Goal: Task Accomplishment & Management: Manage account settings

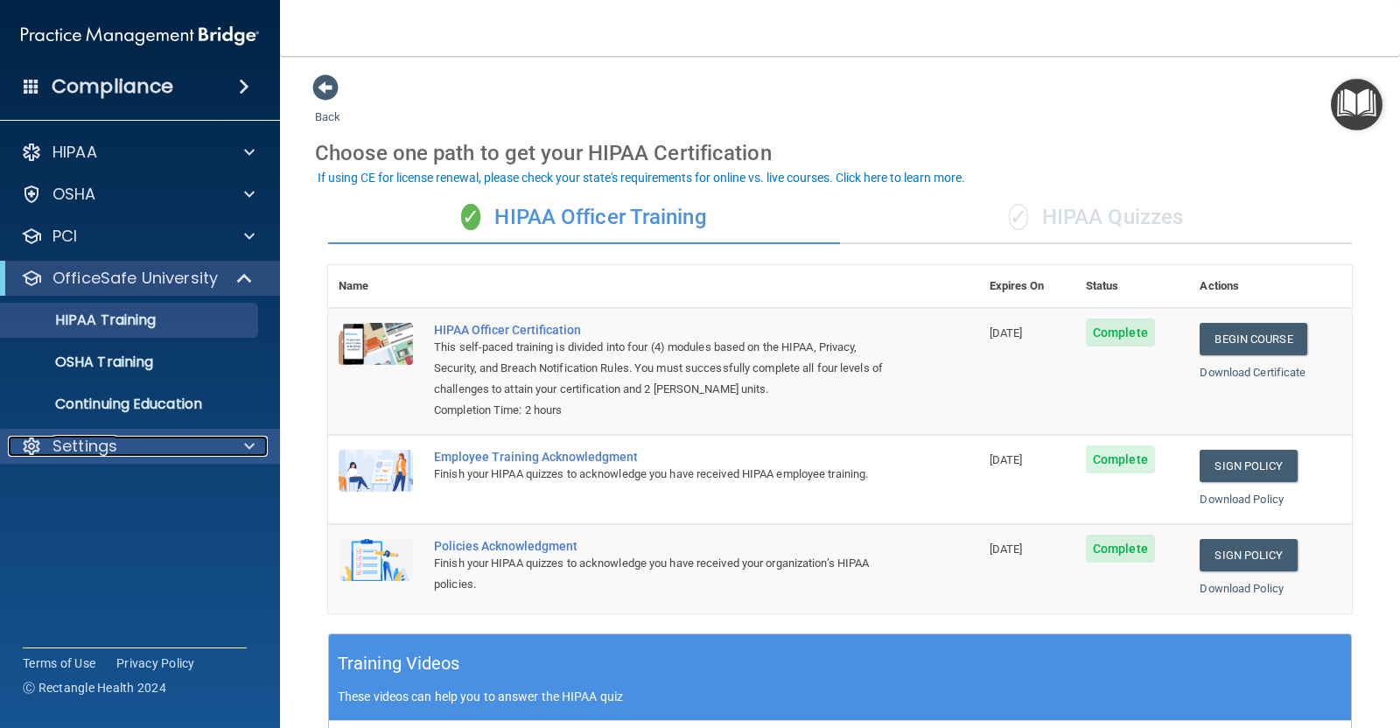
click at [99, 442] on p "Settings" at bounding box center [84, 446] width 65 height 21
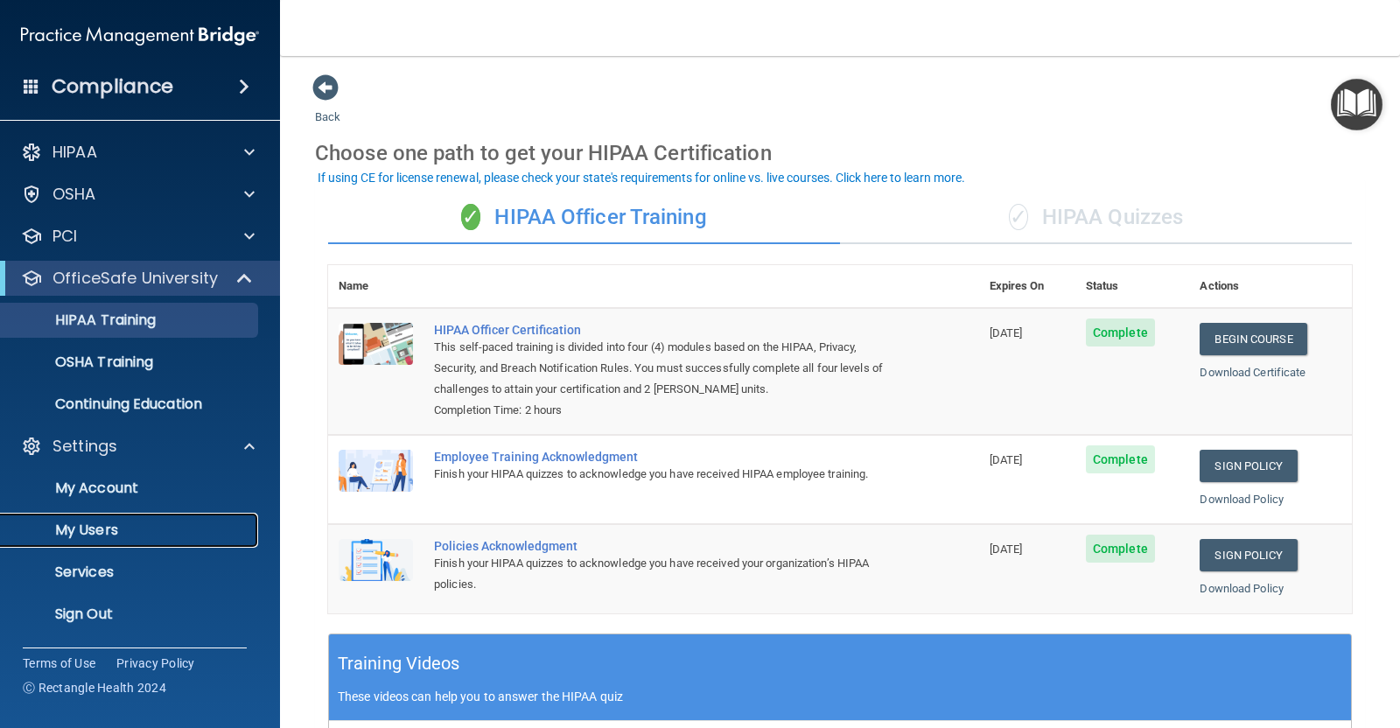
click at [91, 522] on p "My Users" at bounding box center [130, 529] width 239 height 17
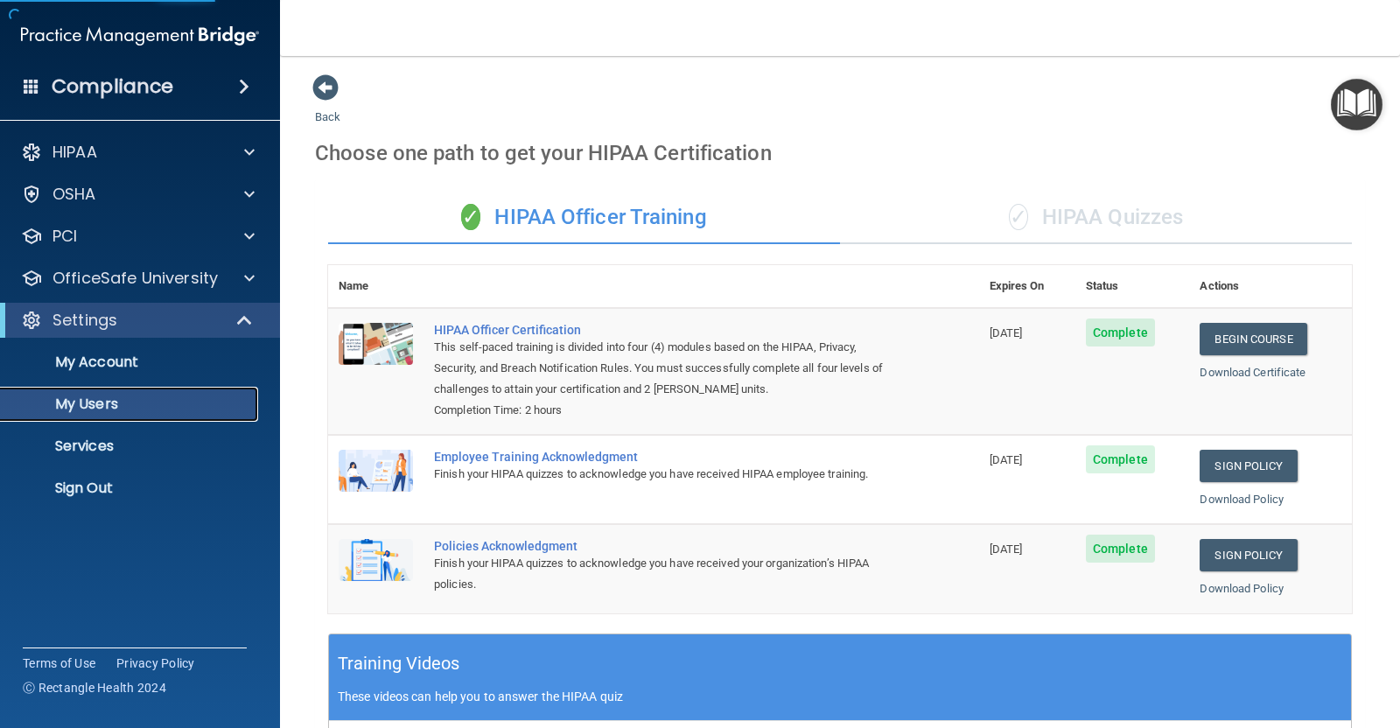
select select "20"
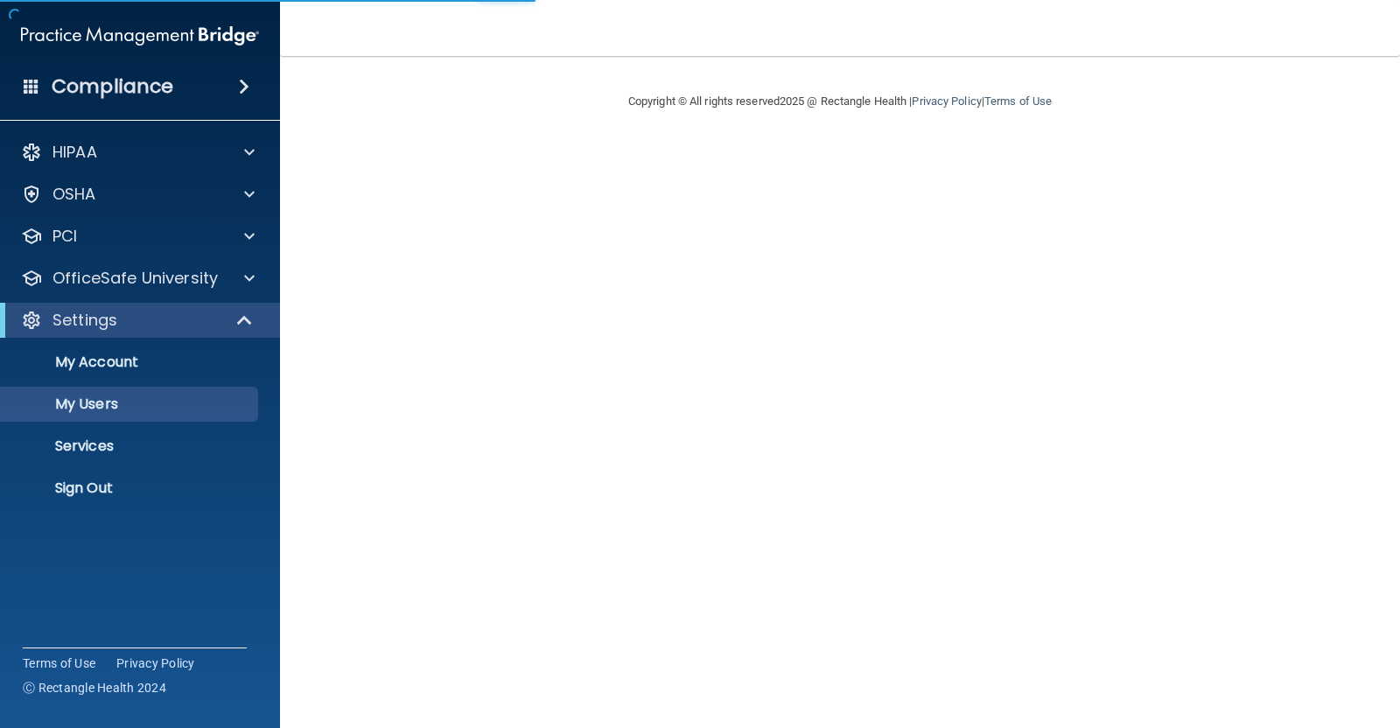
select select "20"
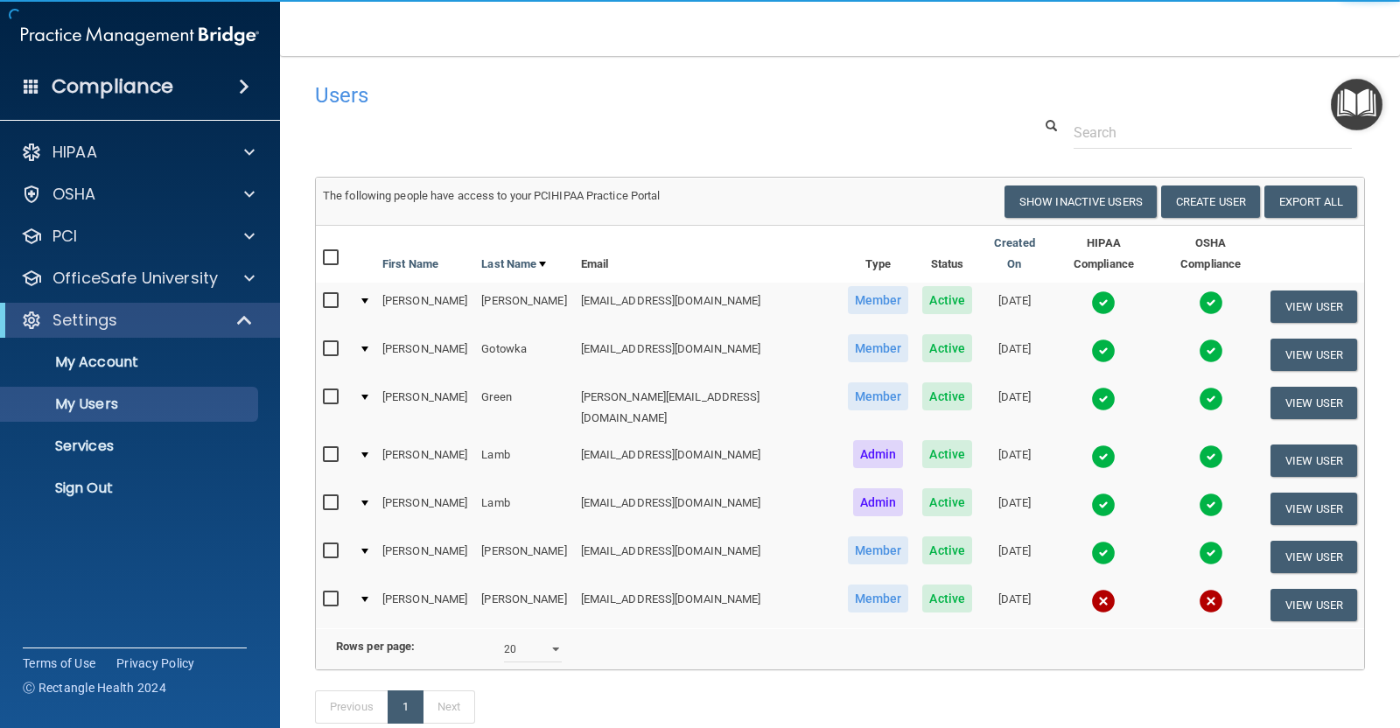
click at [1091, 589] on img at bounding box center [1103, 601] width 24 height 24
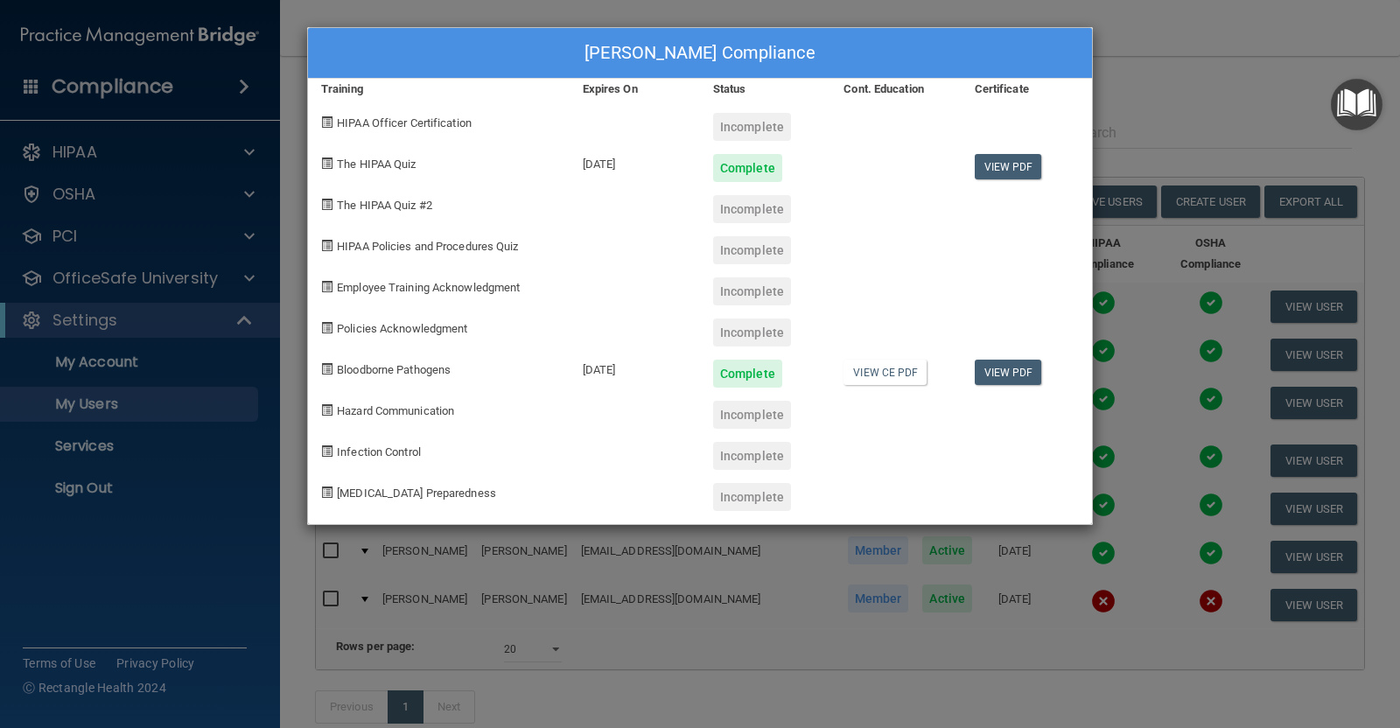
click at [1136, 20] on div "[PERSON_NAME] Compliance Training Expires On Status Cont. Education Certificate…" at bounding box center [700, 364] width 1400 height 728
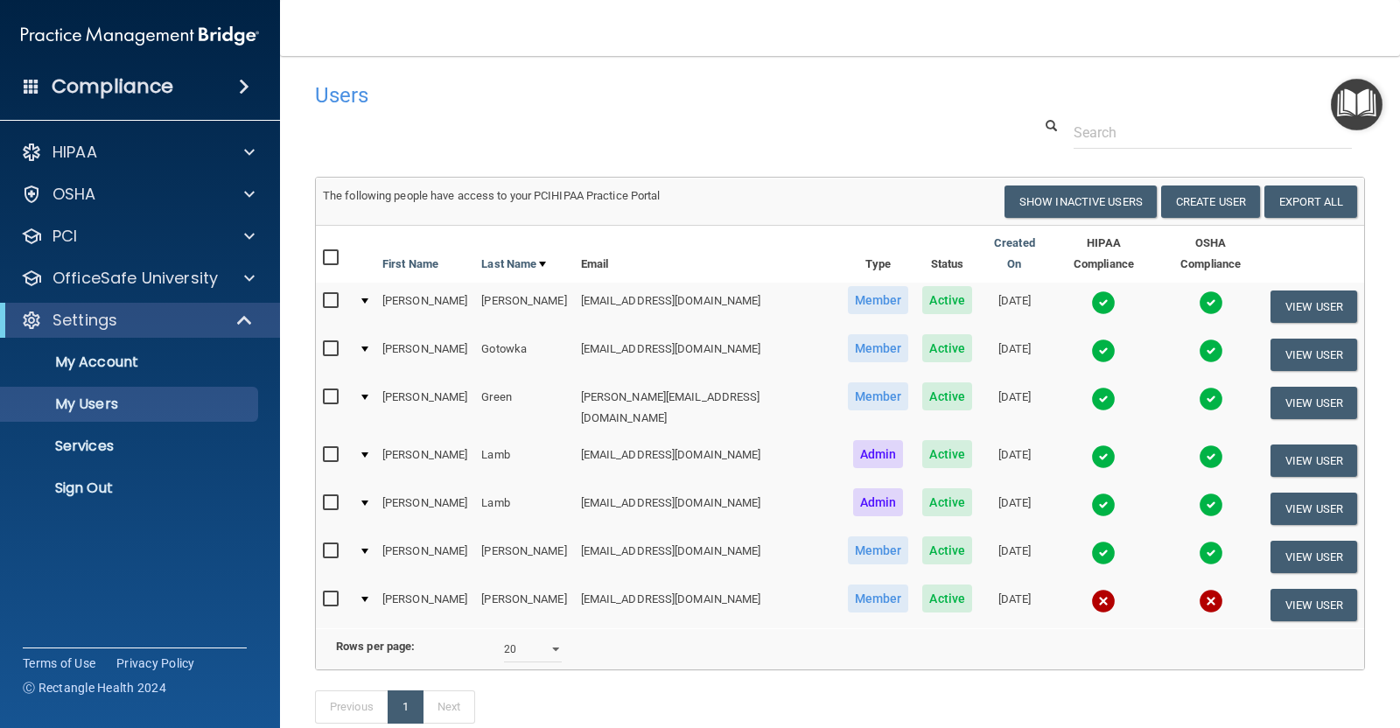
click at [1091, 290] on img at bounding box center [1103, 302] width 24 height 24
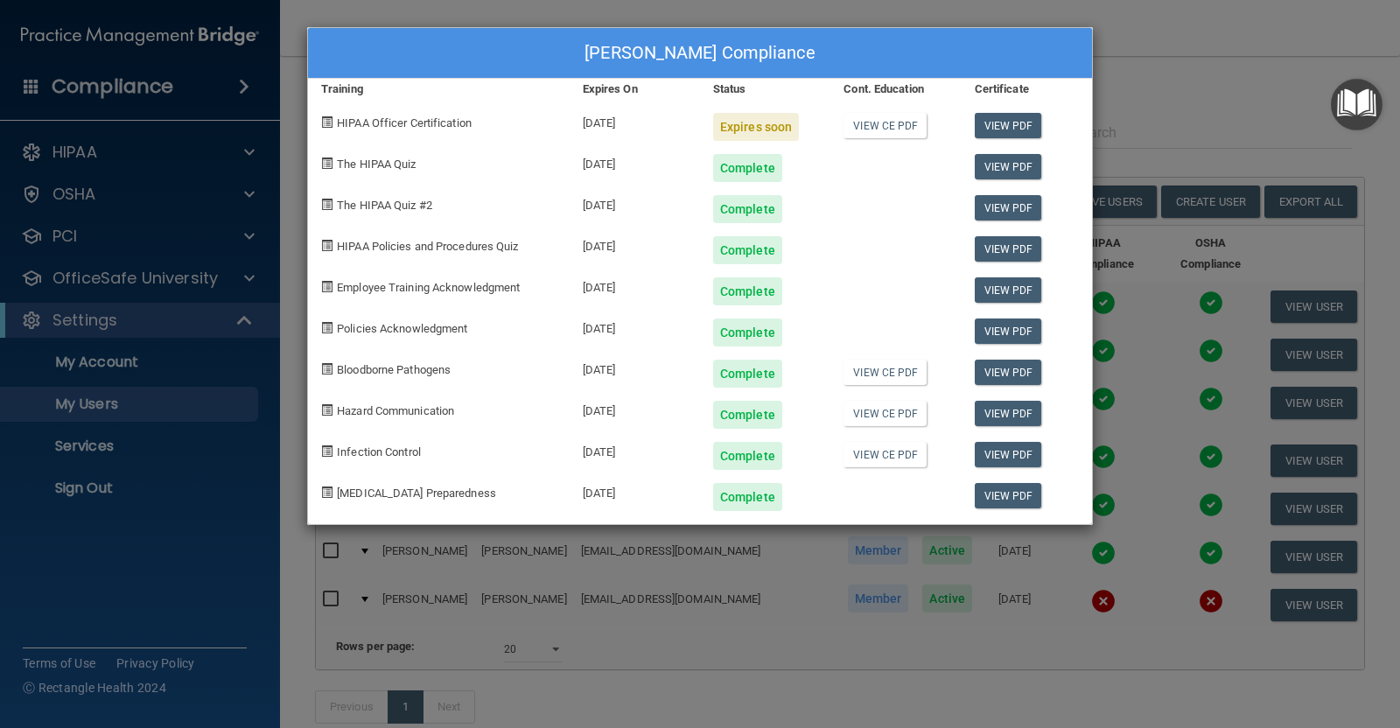
click at [1120, 16] on div "Wendy Dobbs's Compliance Training Expires On Status Cont. Education Certificate…" at bounding box center [700, 364] width 1400 height 728
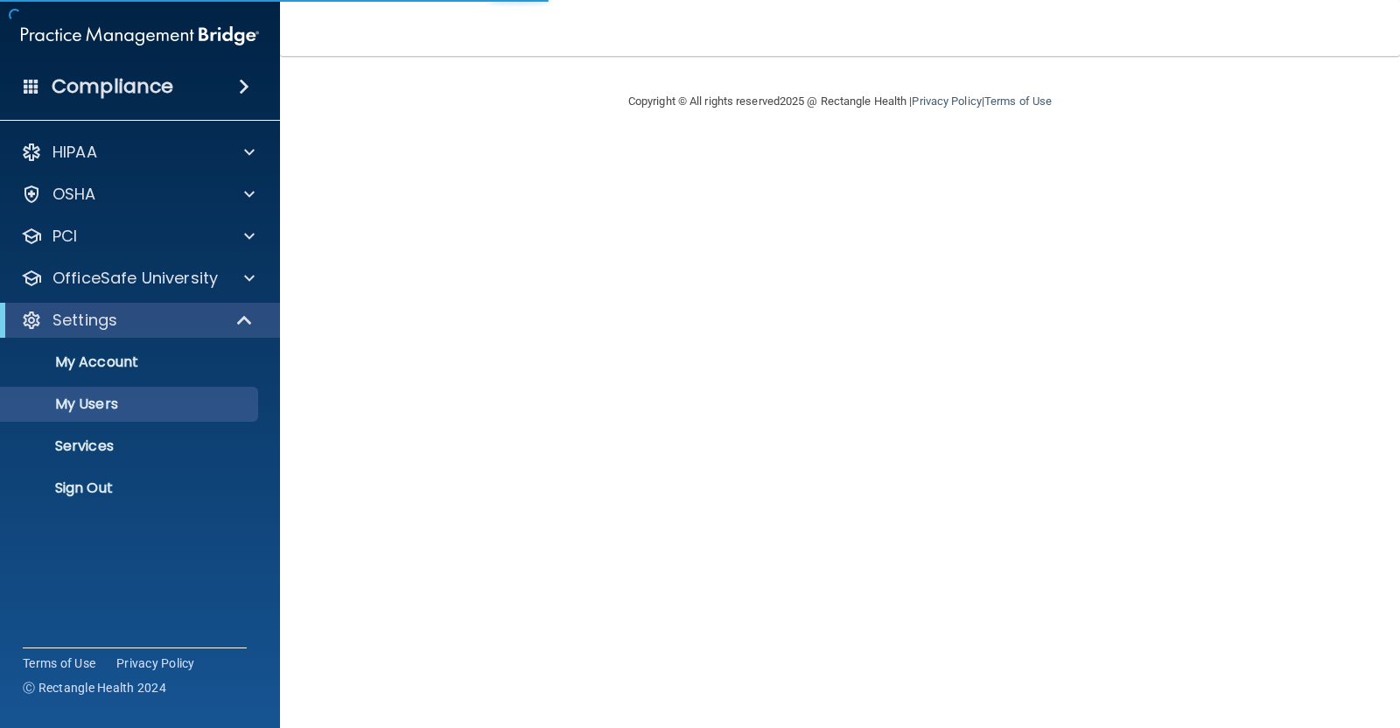
select select "20"
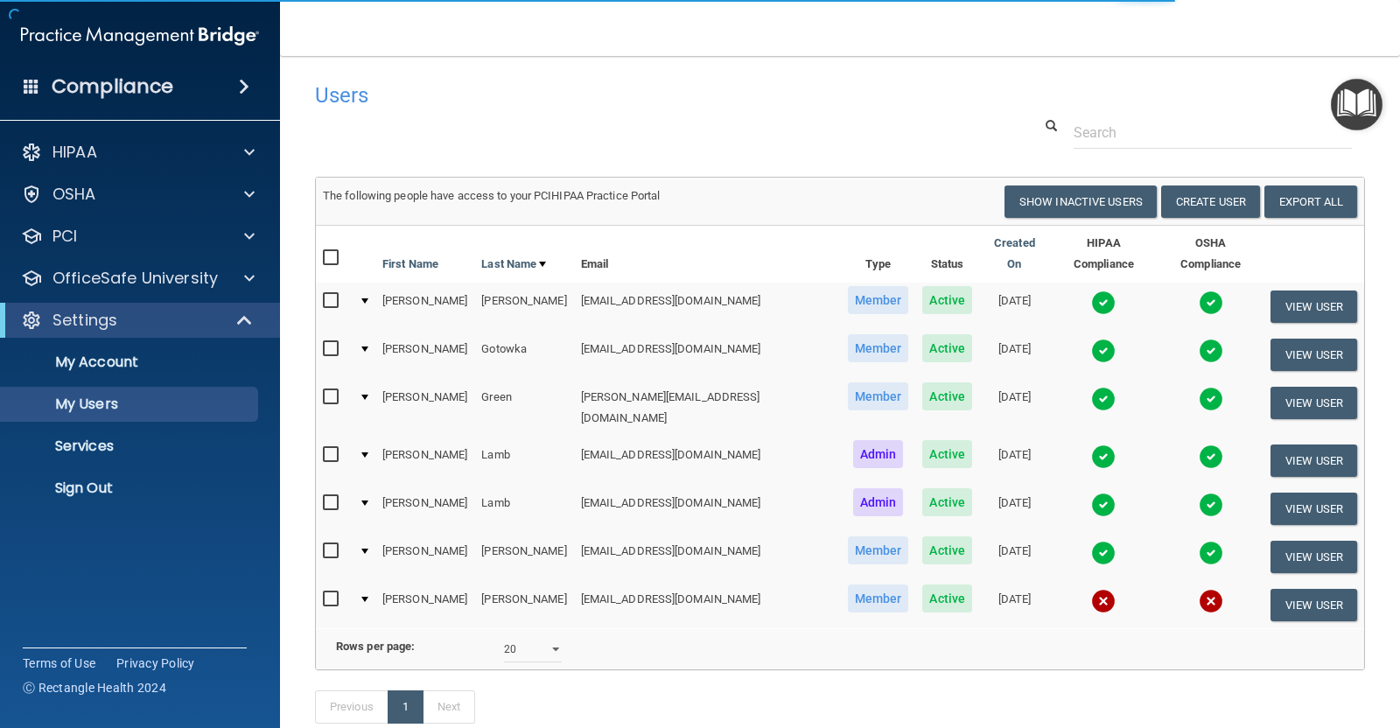
click at [1091, 589] on img at bounding box center [1103, 601] width 24 height 24
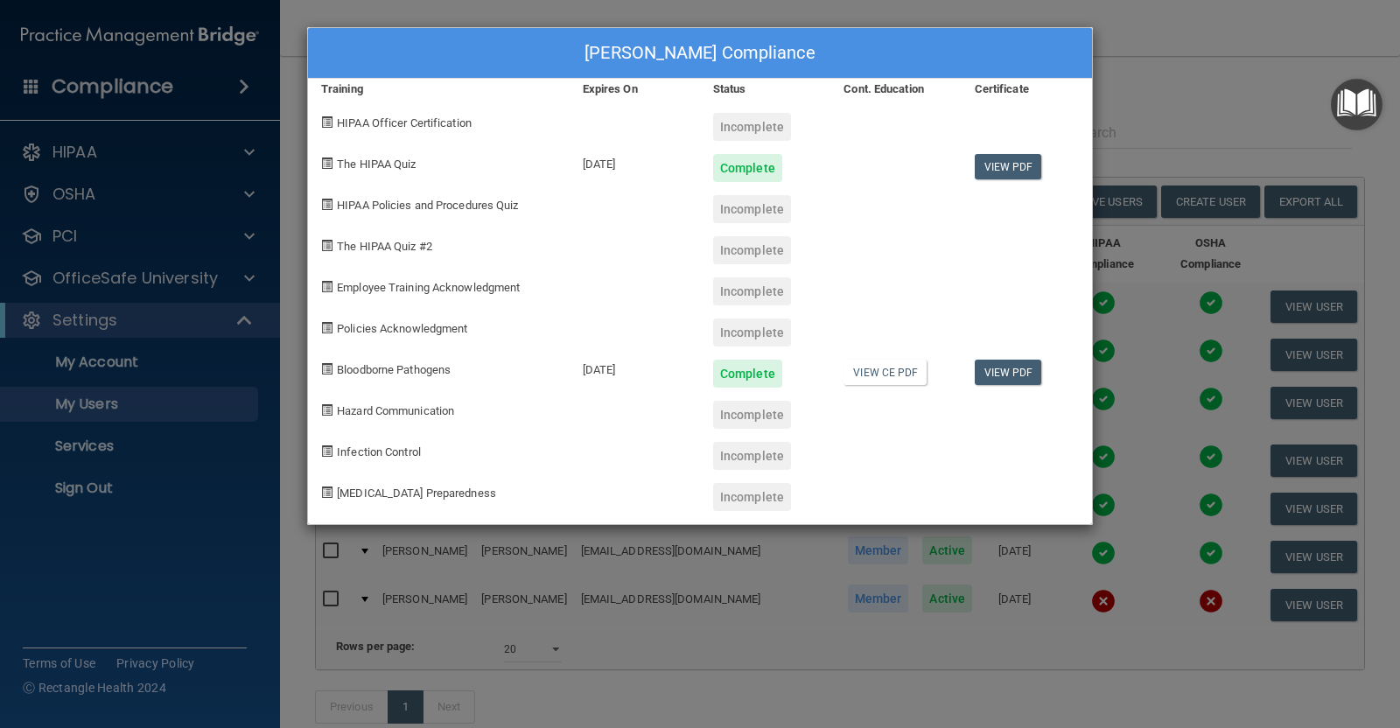
click at [1125, 50] on div "[PERSON_NAME] Compliance Training Expires On Status Cont. Education Certificate…" at bounding box center [700, 364] width 1400 height 728
